Goal: Use online tool/utility: Utilize a website feature to perform a specific function

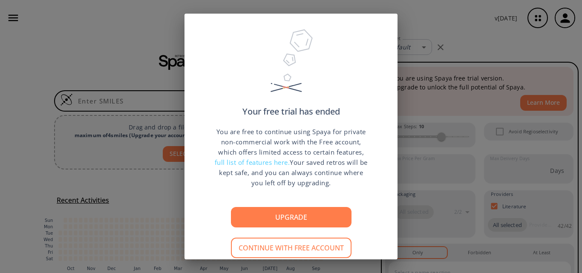
click at [441, 46] on div "Your free trial has ended You are free to continue using Spaya for private non-…" at bounding box center [291, 136] width 582 height 273
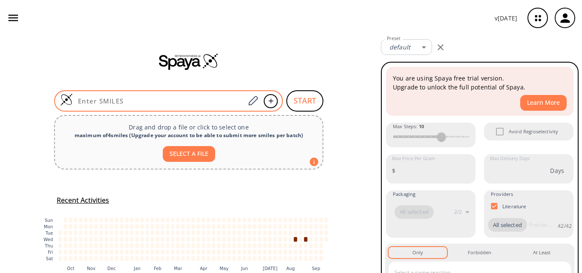
click at [139, 98] on input at bounding box center [159, 101] width 172 height 9
paste input "CC1(C)CCNCC1"
type input "CC1(C)CCNCC1"
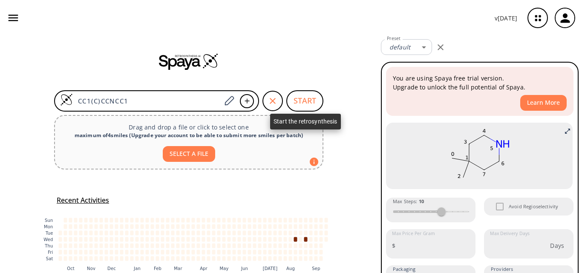
click at [313, 100] on button "START" at bounding box center [304, 100] width 37 height 21
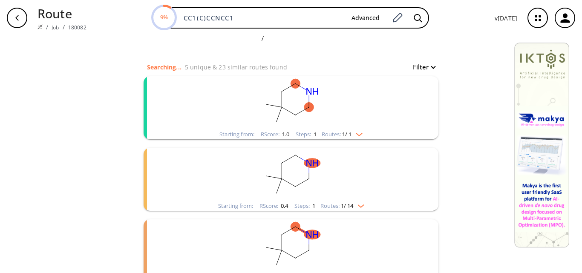
scroll to position [43, 0]
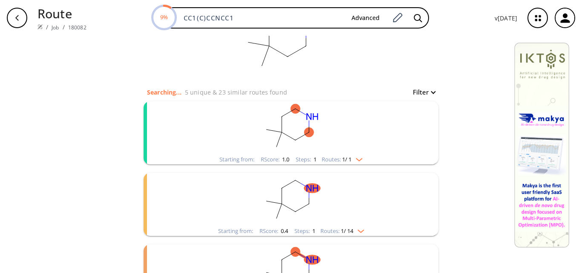
click at [288, 119] on rect "clusters" at bounding box center [290, 127] width 221 height 53
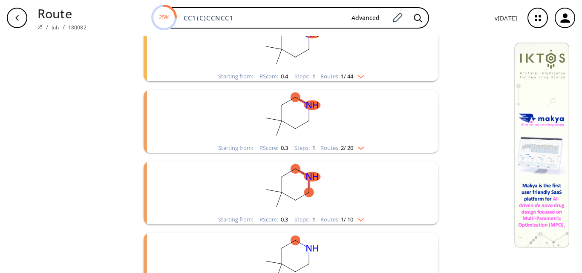
scroll to position [176, 0]
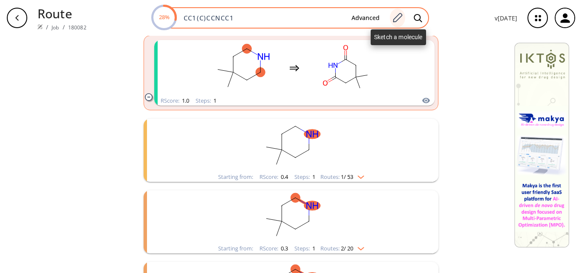
click at [398, 15] on icon at bounding box center [396, 17] width 11 height 11
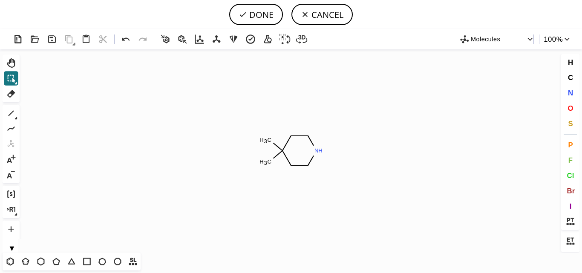
click at [142, 106] on icon "Created with [PERSON_NAME] 2.3.0 C H 3 C H 3 N H" at bounding box center [291, 150] width 536 height 203
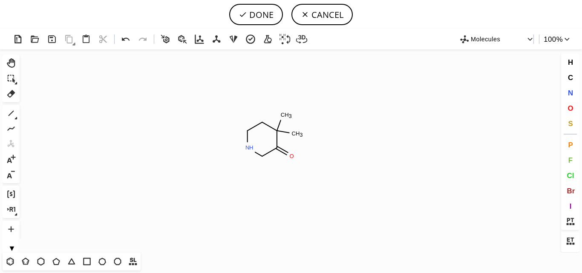
click at [270, 135] on icon "Created with [PERSON_NAME] 2.3.0 C H 3 N H C H 3 O" at bounding box center [291, 150] width 536 height 203
click at [17, 119] on icon at bounding box center [16, 118] width 3 height 3
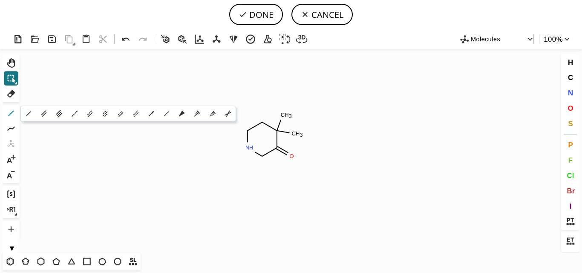
click at [17, 119] on button "1" at bounding box center [11, 113] width 14 height 14
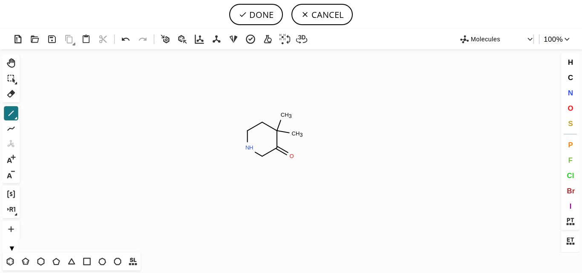
scroll to position [176, 0]
click at [254, 17] on button "DONE" at bounding box center [256, 14] width 54 height 21
type input "CC1(C(=O)CNCC1)C"
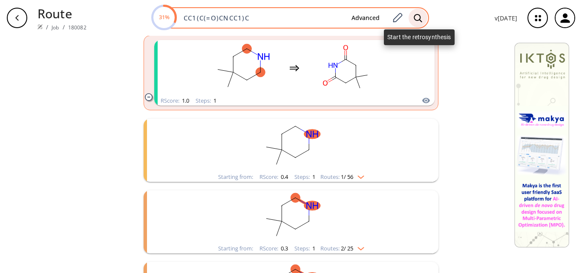
click at [415, 17] on icon at bounding box center [417, 18] width 9 height 9
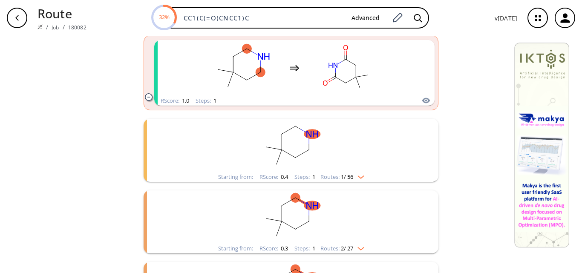
scroll to position [25, 0]
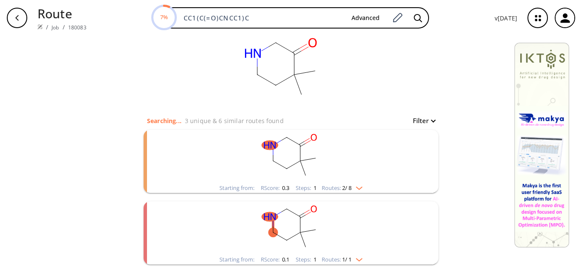
scroll to position [52, 0]
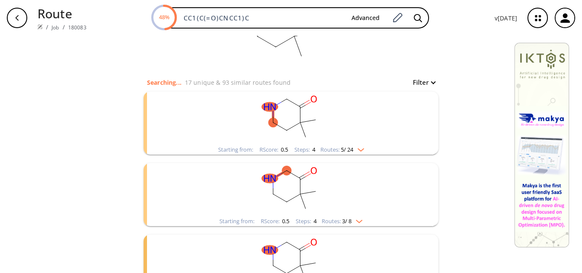
click at [299, 149] on div "Steps : 4" at bounding box center [304, 150] width 21 height 6
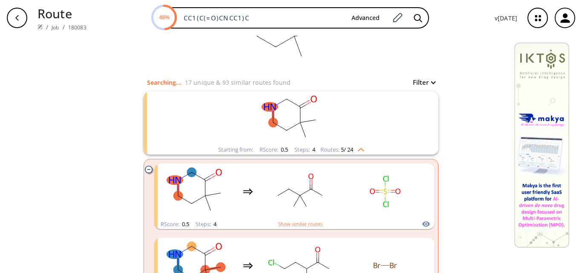
click at [322, 148] on div "Routes: 5 / 24" at bounding box center [342, 150] width 44 height 6
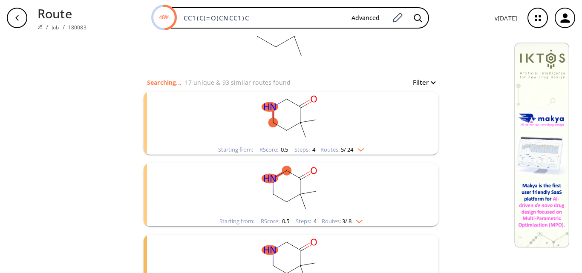
click at [322, 148] on div "Routes: 5 / 24" at bounding box center [342, 150] width 44 height 6
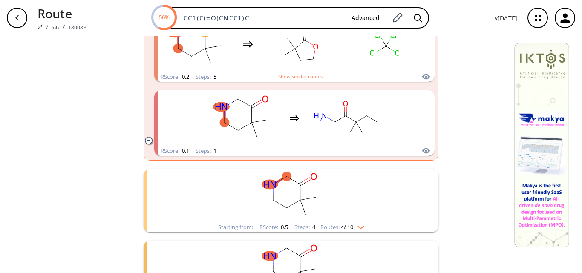
scroll to position [436, 0]
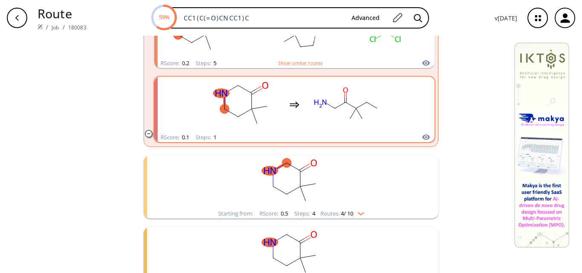
click at [324, 103] on ellipse "clusters" at bounding box center [320, 103] width 17 height 11
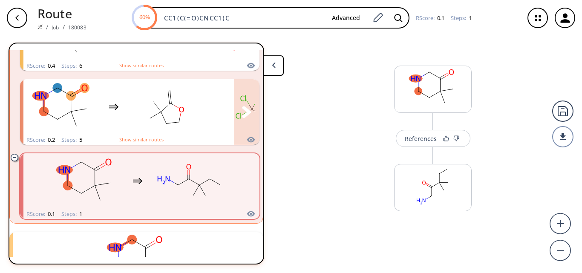
scroll to position [306, 0]
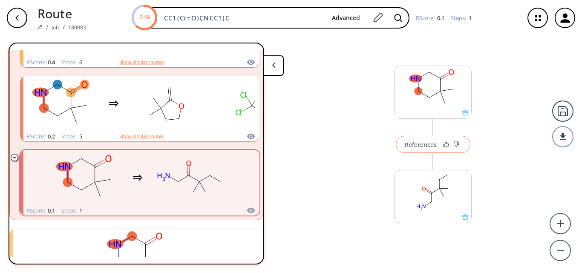
click at [404, 147] on button "References" at bounding box center [433, 144] width 75 height 17
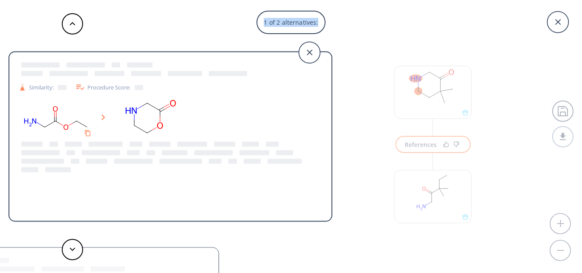
drag, startPoint x: 312, startPoint y: 50, endPoint x: 515, endPoint y: 67, distance: 203.8
click at [379, 81] on div "1 of 2 alternatives: Similarity: Procedure Score: Similarity: Procedure Score:" at bounding box center [291, 136] width 582 height 273
click at [561, 24] on icon at bounding box center [557, 21] width 21 height 21
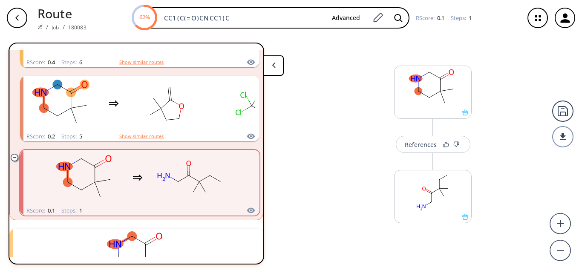
click at [567, 20] on icon "button" at bounding box center [564, 17] width 9 height 9
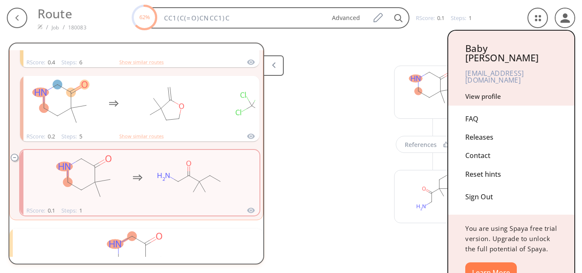
click at [476, 184] on div "Sign Out" at bounding box center [511, 195] width 92 height 23
